Goal: Transaction & Acquisition: Subscribe to service/newsletter

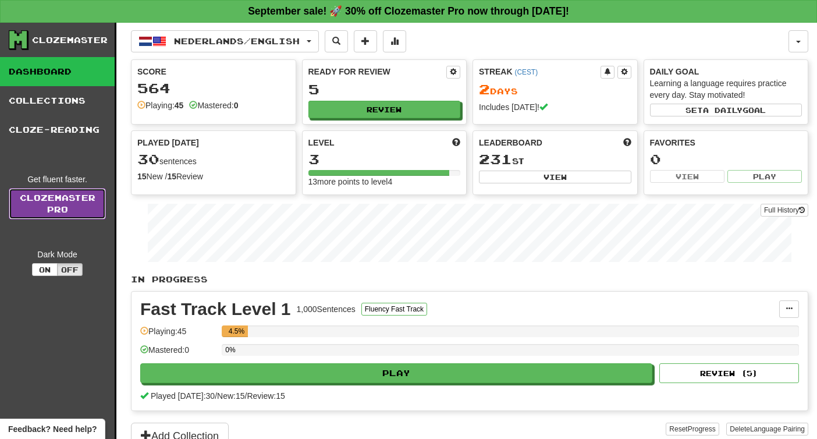
click at [87, 208] on link "Clozemaster Pro" at bounding box center [57, 203] width 97 height 31
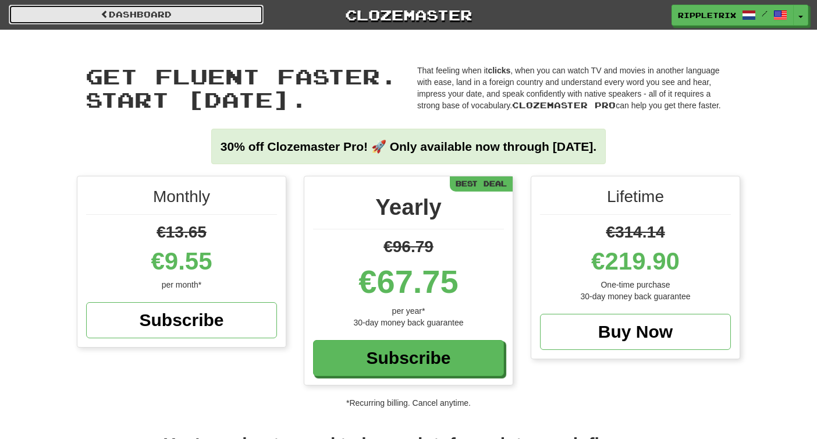
click at [190, 14] on link "Dashboard" at bounding box center [136, 15] width 255 height 20
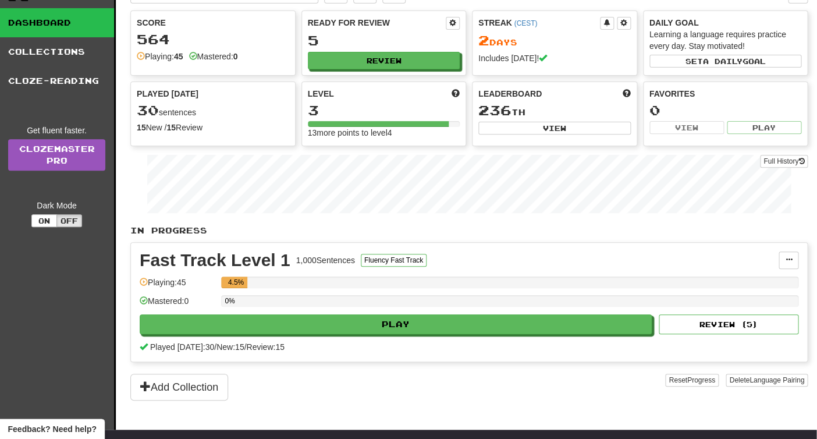
scroll to position [49, 0]
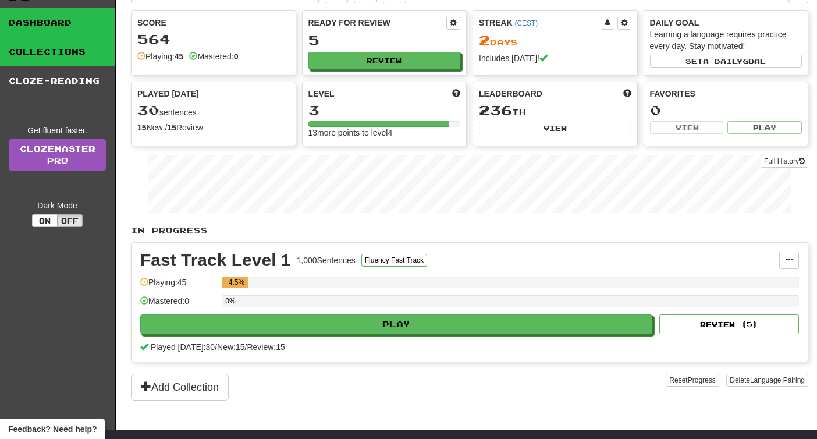
click at [40, 56] on link "Collections" at bounding box center [57, 51] width 115 height 29
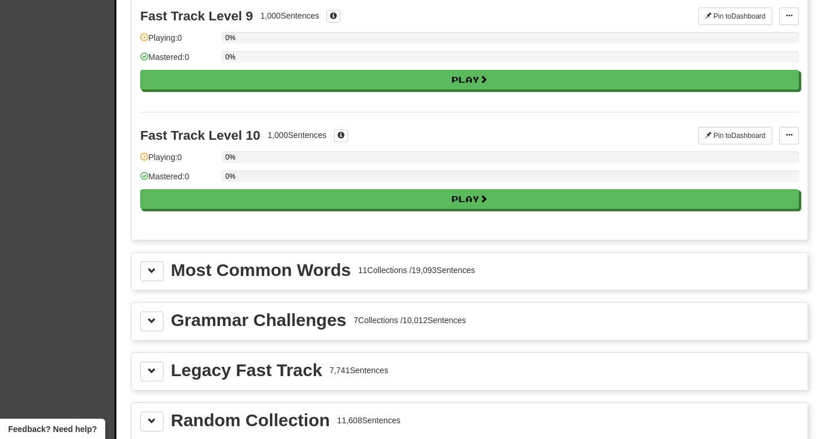
scroll to position [1141, 0]
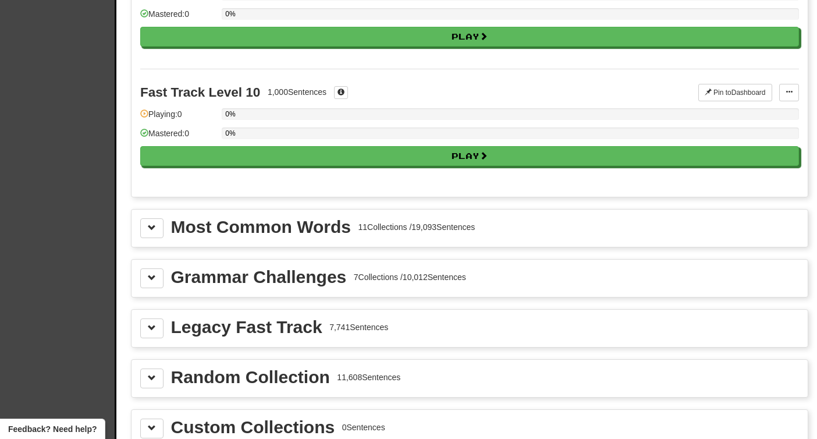
click at [164, 223] on div "Most Common Words 11 Collections / 19,093 Sentences" at bounding box center [469, 228] width 659 height 20
click at [157, 226] on button at bounding box center [151, 228] width 23 height 20
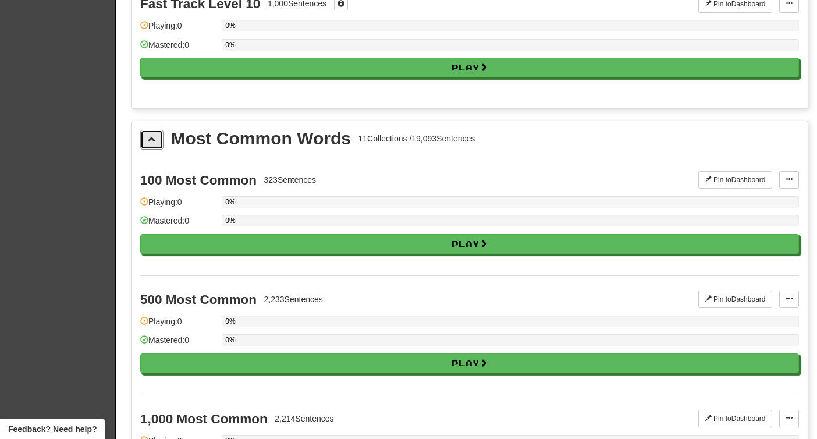
scroll to position [1229, 0]
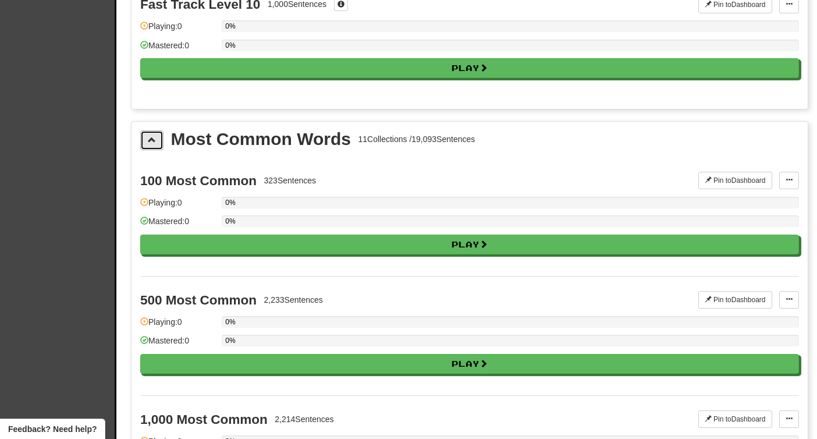
click at [154, 139] on span at bounding box center [152, 140] width 8 height 8
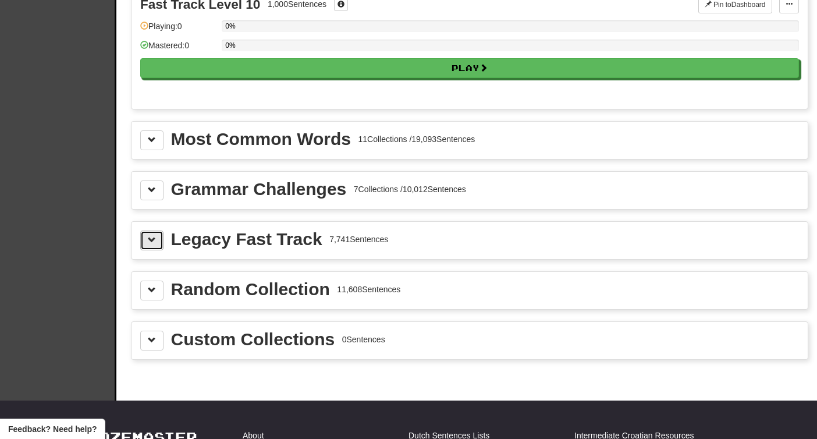
click at [152, 237] on span at bounding box center [152, 240] width 8 height 8
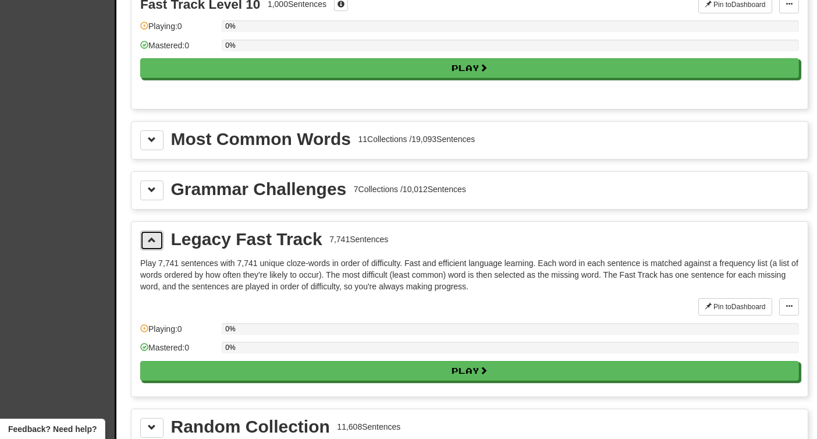
click at [152, 237] on span at bounding box center [152, 240] width 8 height 8
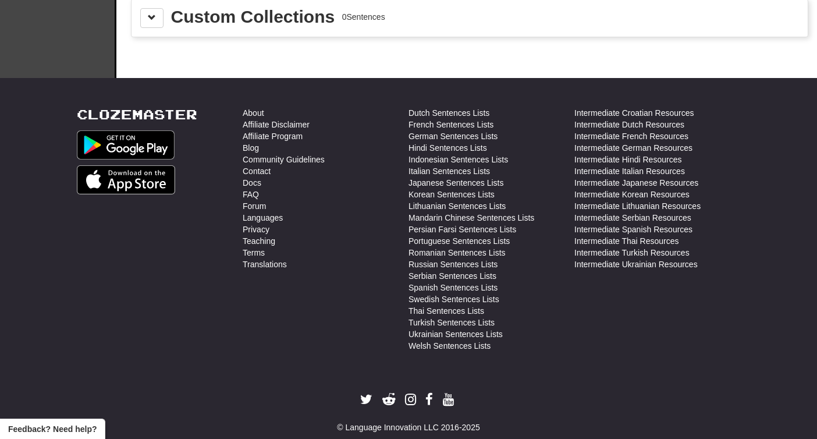
scroll to position [1574, 0]
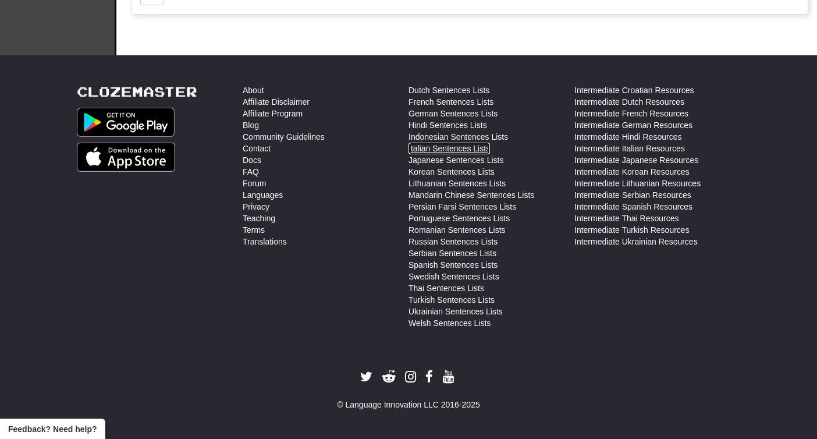
click at [466, 147] on link "Italian Sentences Lists" at bounding box center [448, 149] width 81 height 12
click at [632, 348] on div "Clozemaster About Affiliate Disclaimer Affiliate Program Blog Community Guideli…" at bounding box center [408, 247] width 681 height 326
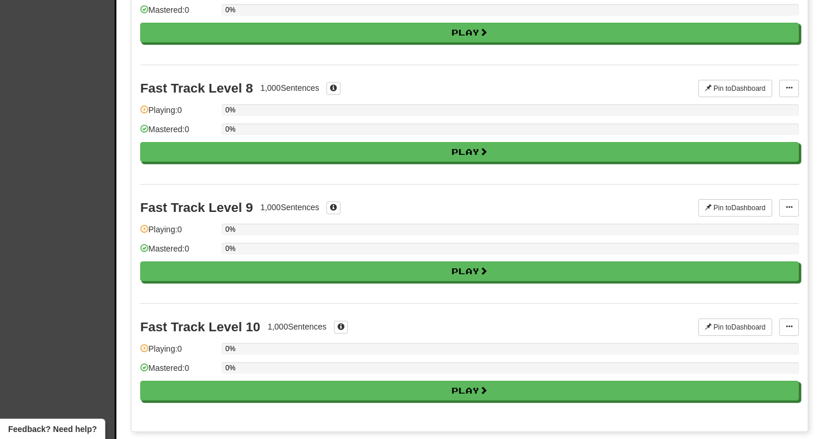
scroll to position [0, 0]
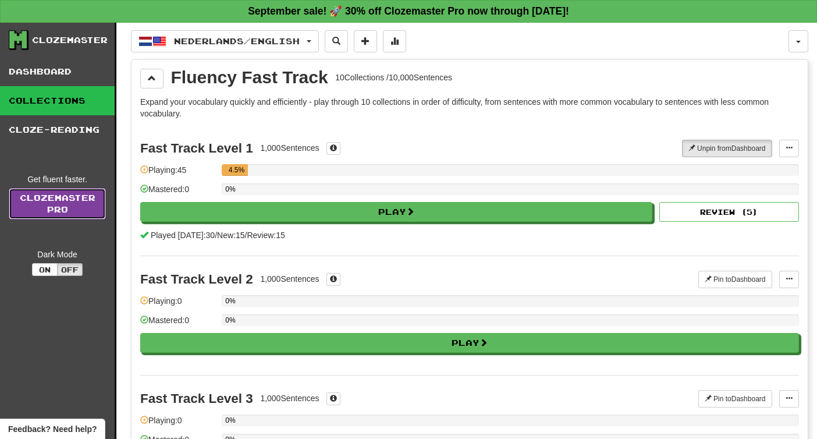
click at [76, 200] on link "Clozemaster Pro" at bounding box center [57, 203] width 97 height 31
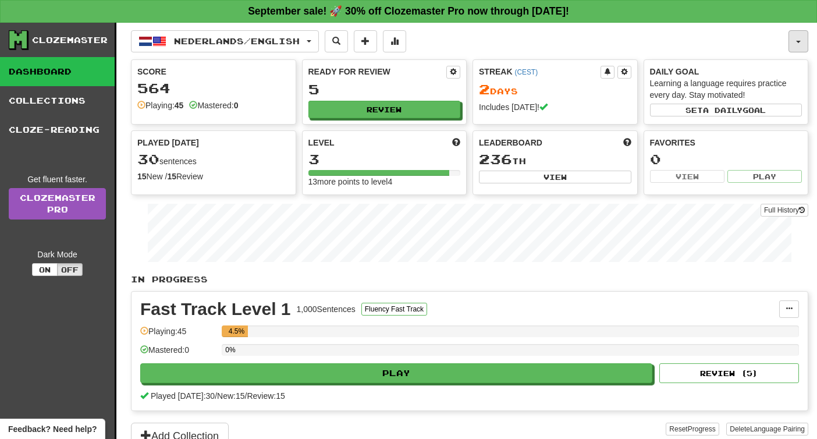
click at [793, 41] on button "button" at bounding box center [798, 41] width 20 height 22
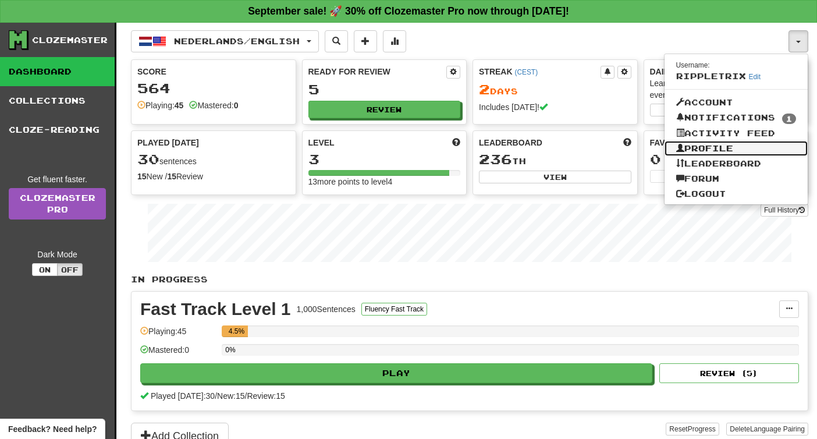
click at [721, 145] on link "Profile" at bounding box center [736, 148] width 144 height 15
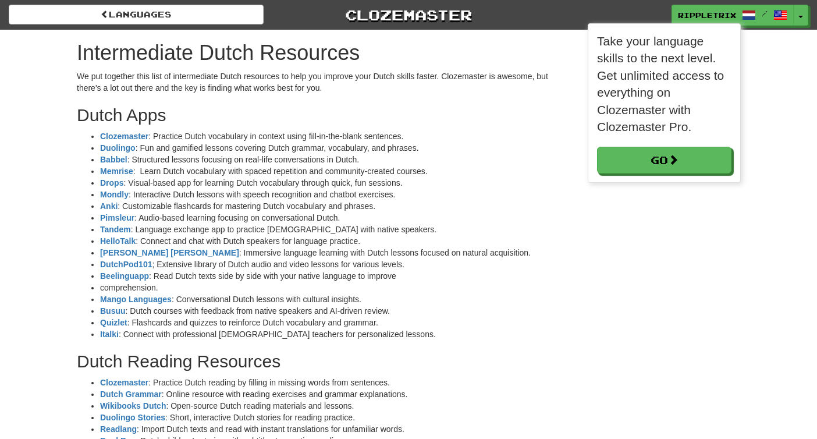
scroll to position [6, 6]
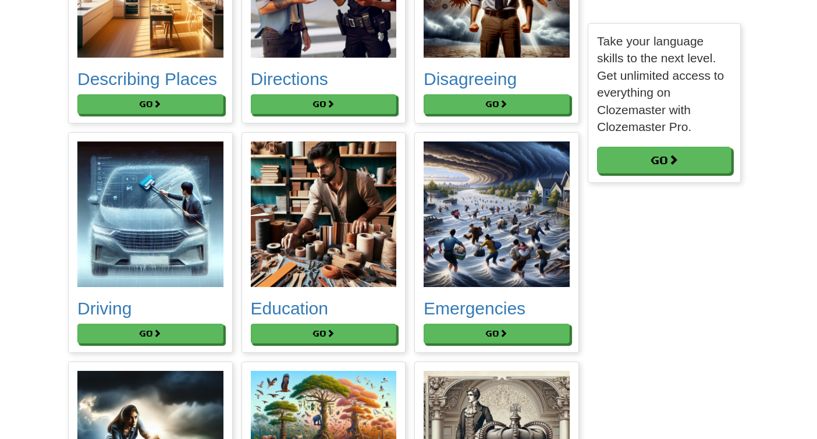
scroll to position [2047, 0]
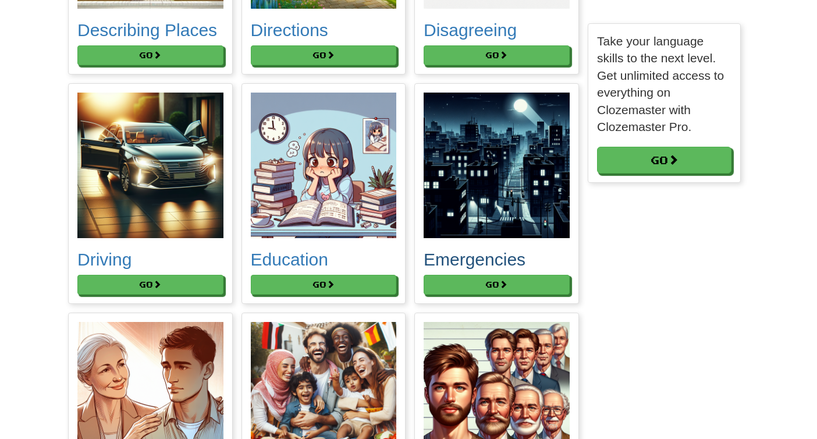
scroll to position [1882, 0]
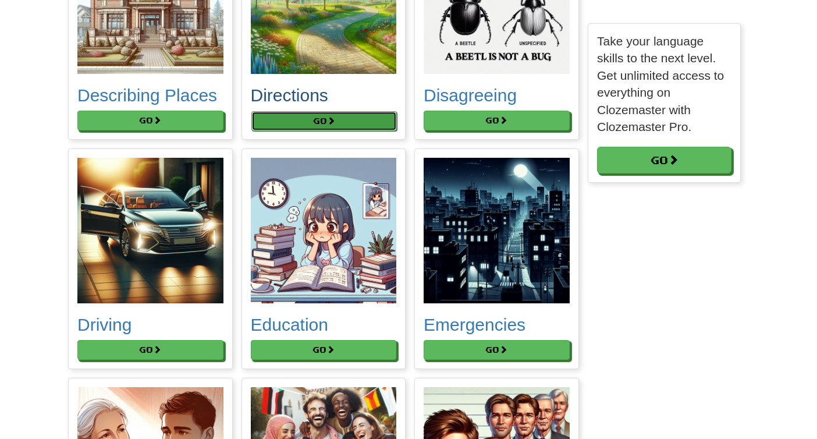
click at [349, 131] on button "Go" at bounding box center [324, 121] width 146 height 20
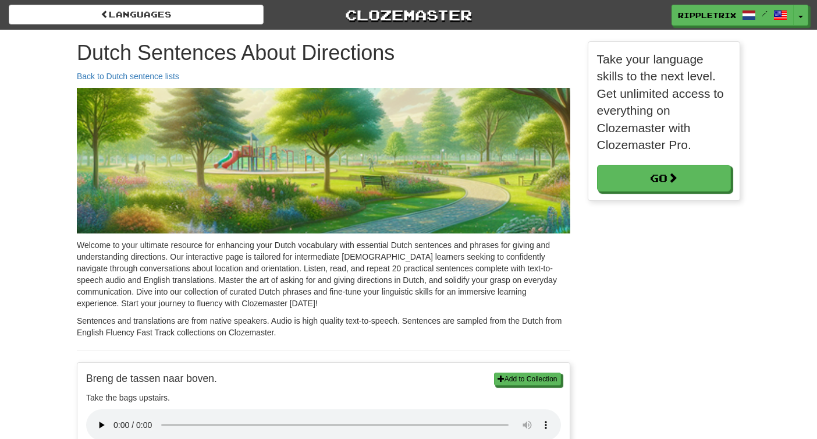
scroll to position [6, 6]
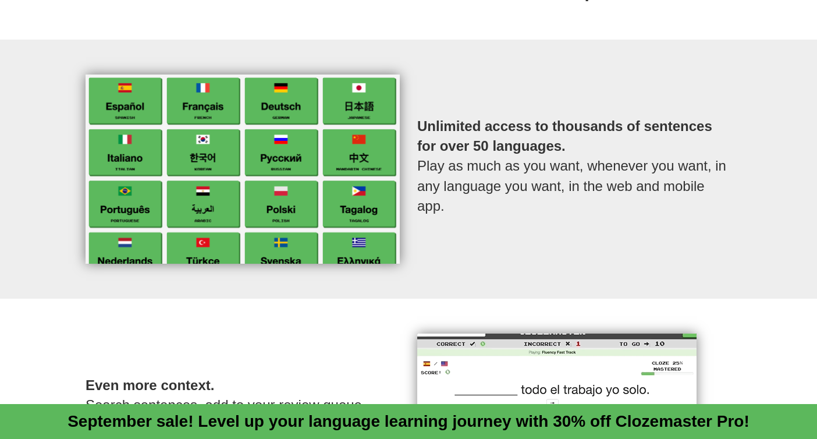
scroll to position [129, 0]
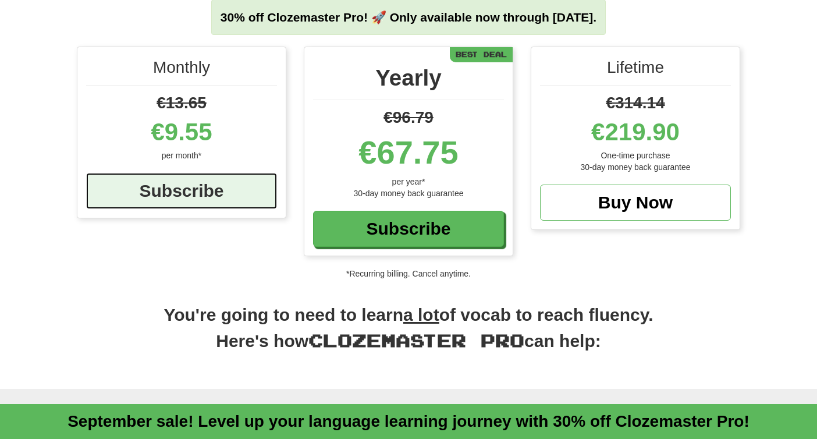
click at [241, 189] on div "Subscribe" at bounding box center [181, 191] width 191 height 36
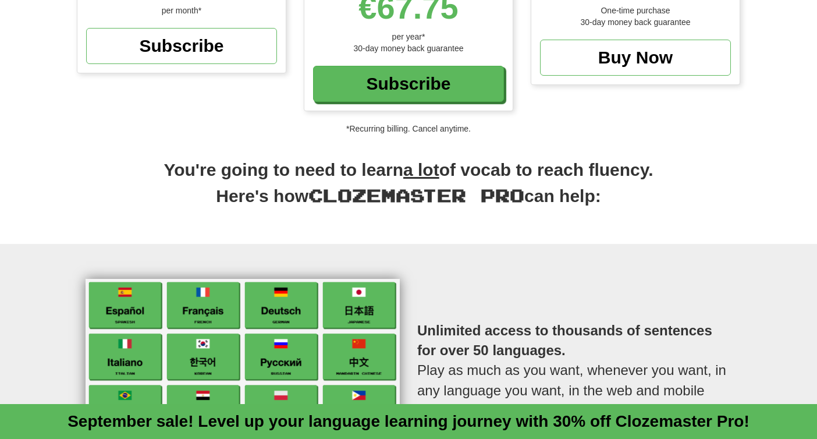
scroll to position [272, 0]
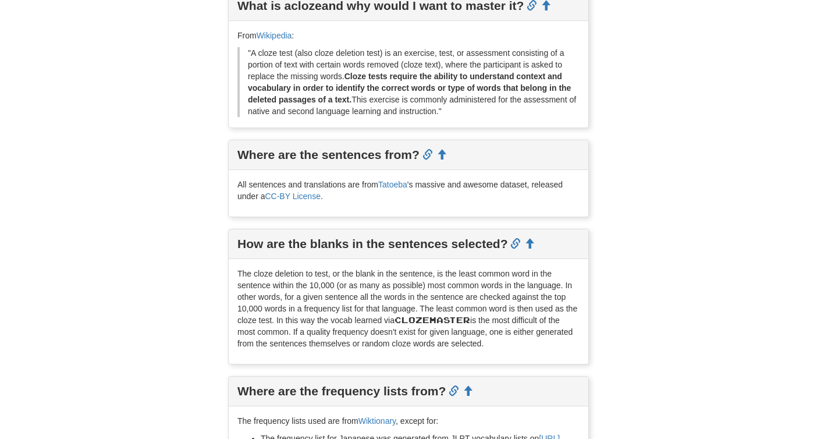
scroll to position [450, 0]
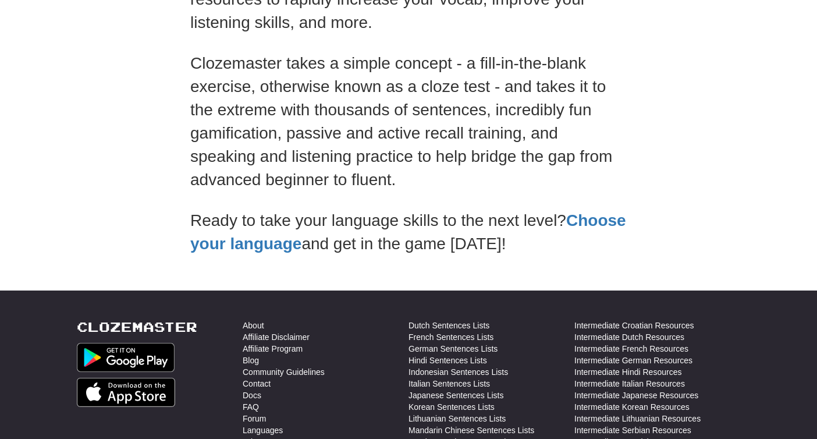
scroll to position [208, 0]
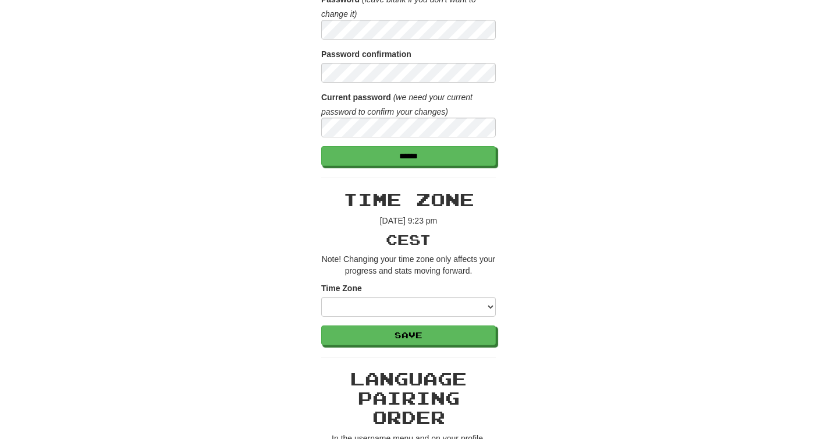
scroll to position [219, 0]
